Goal: Download file/media

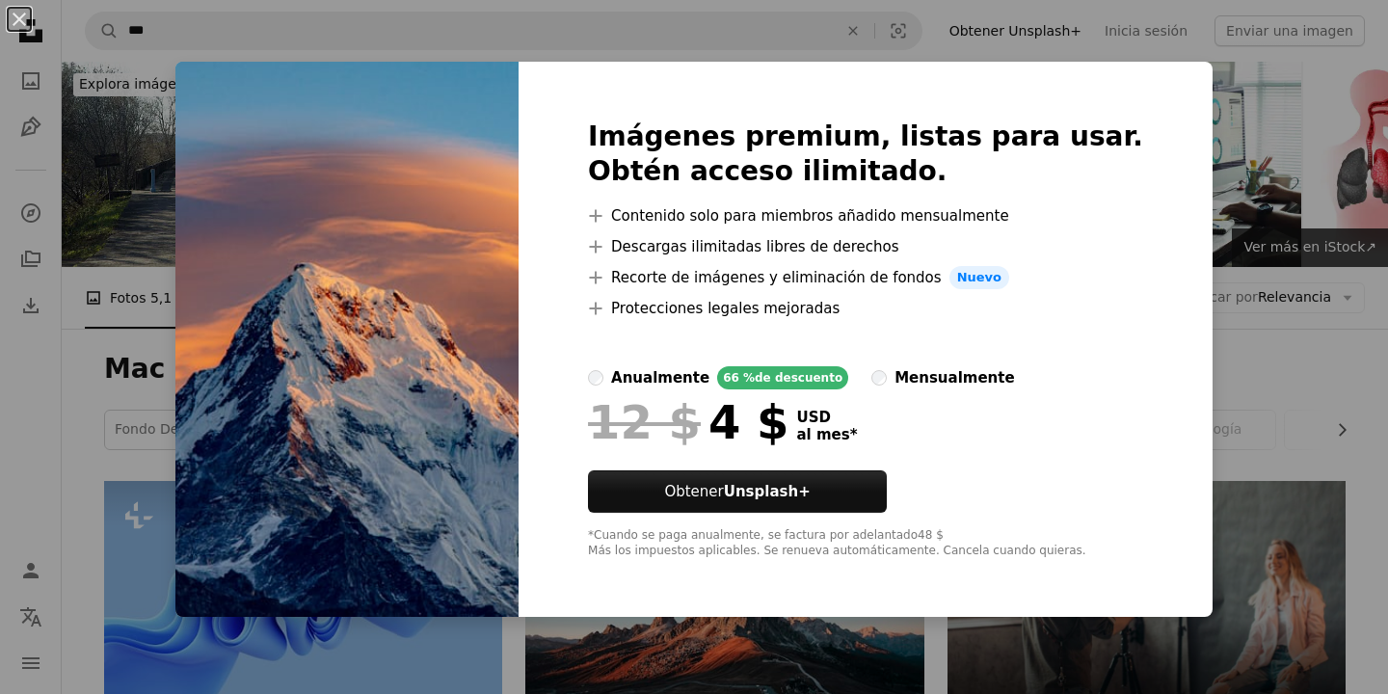
scroll to position [557, 0]
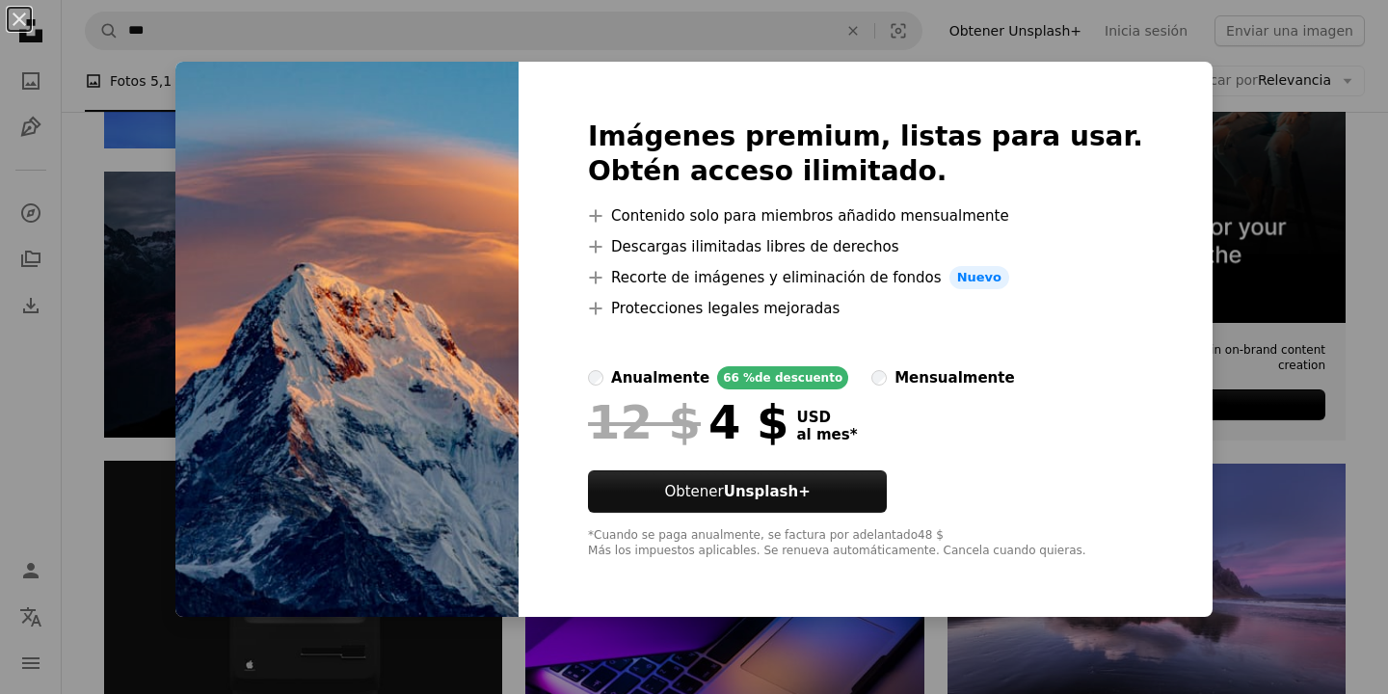
click at [1166, 48] on div "An X shape Imágenes premium, listas para usar. Obtén acceso ilimitado. A plus s…" at bounding box center [694, 347] width 1388 height 694
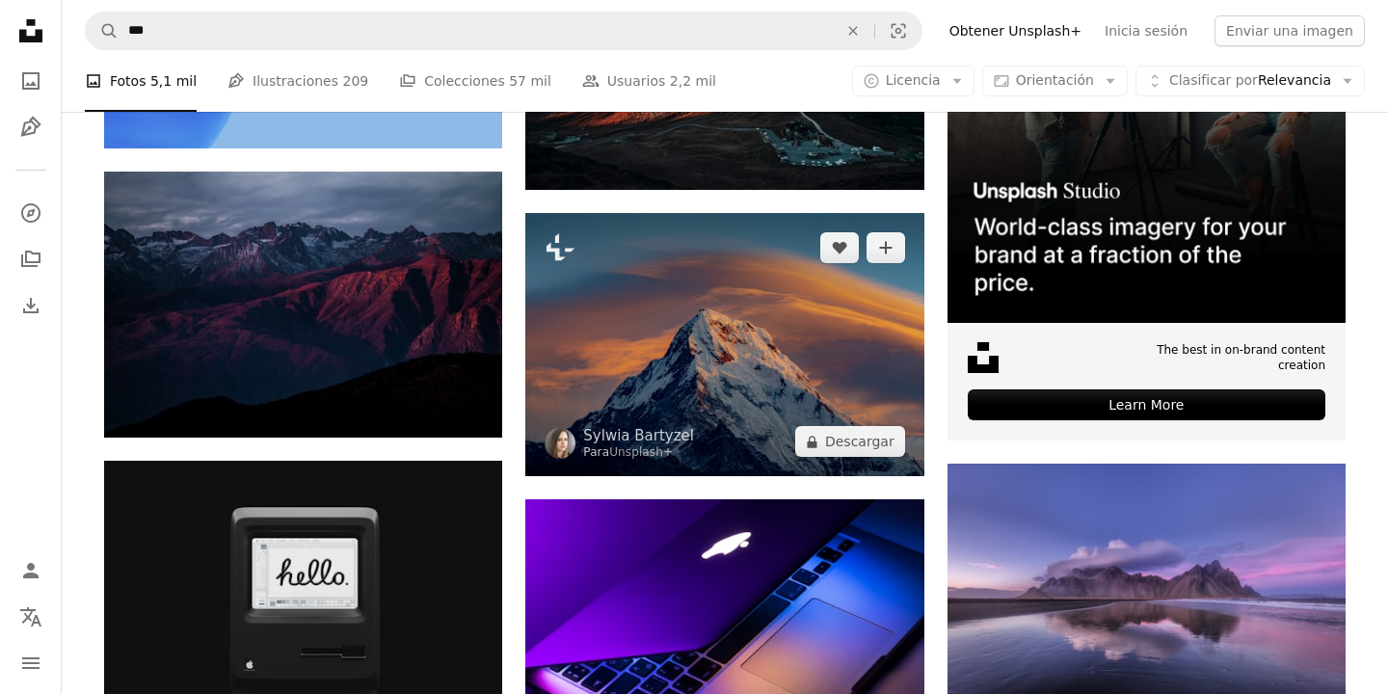
click at [812, 333] on img at bounding box center [724, 345] width 398 height 264
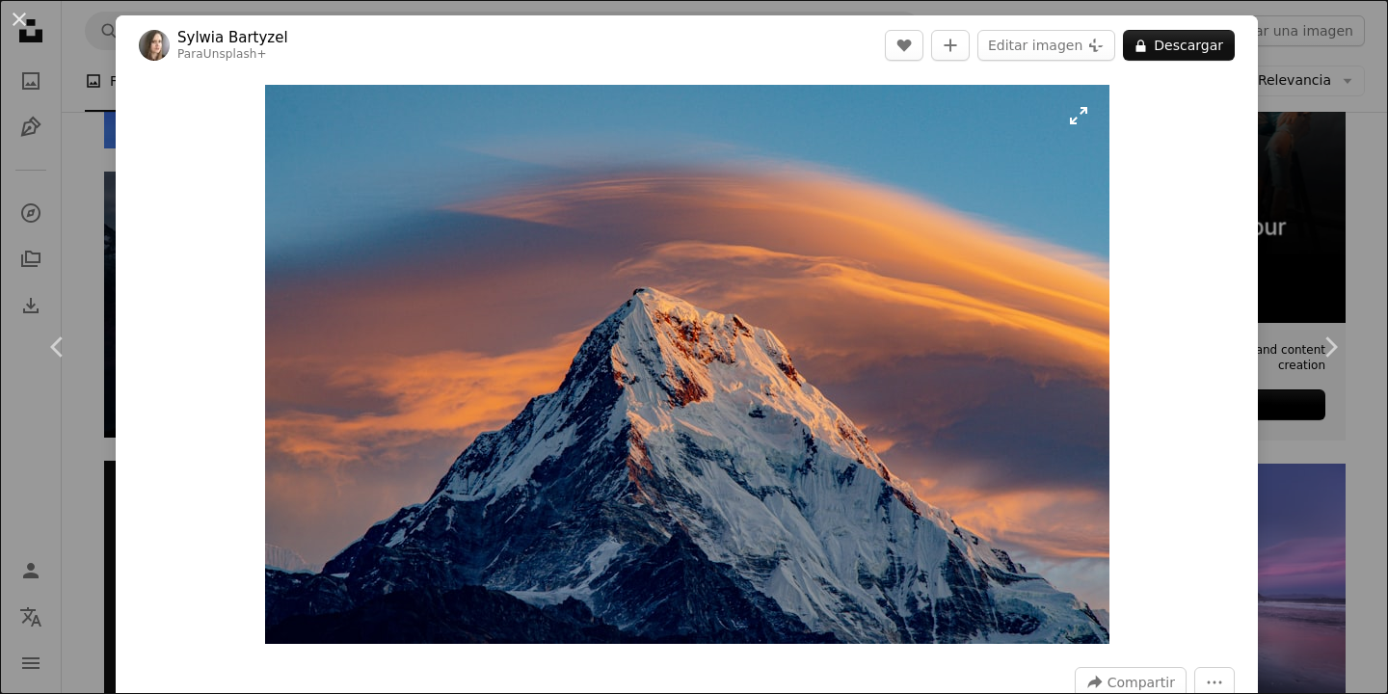
click at [1080, 116] on img "Ampliar en esta imagen" at bounding box center [687, 364] width 845 height 559
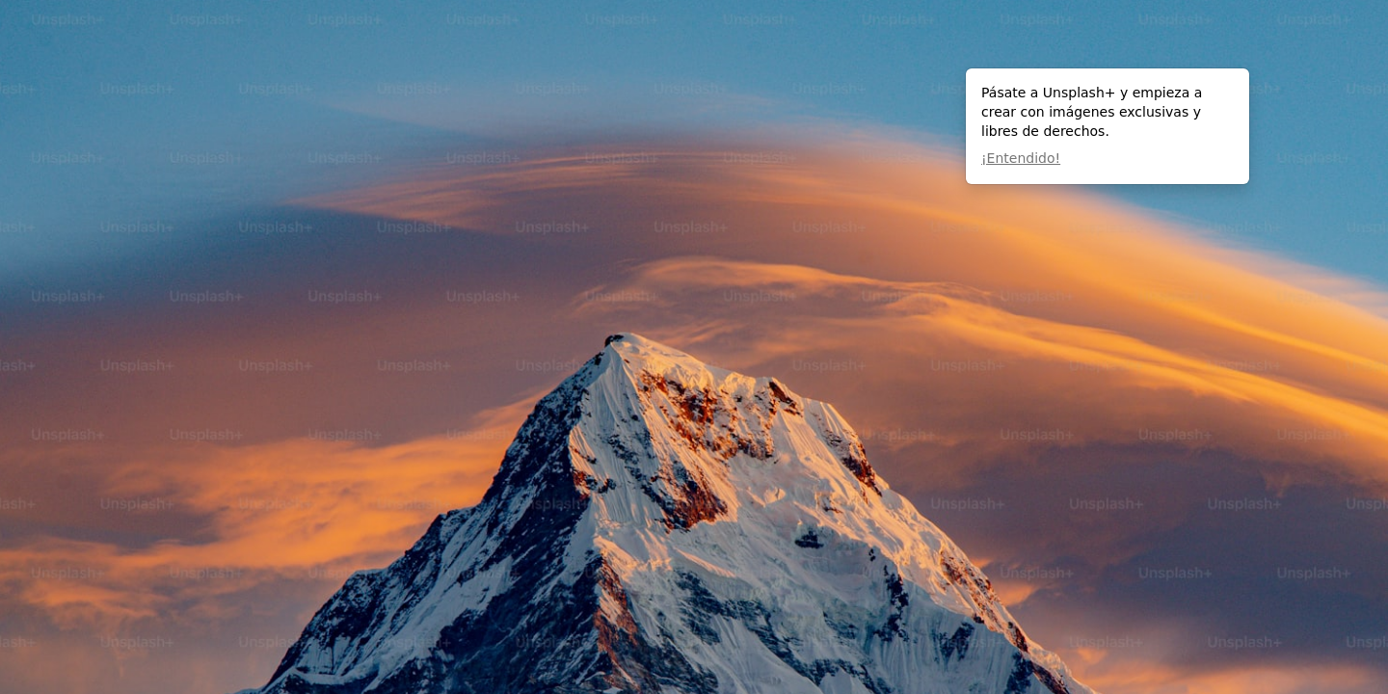
scroll to position [113, 0]
